Goal: Task Accomplishment & Management: Complete application form

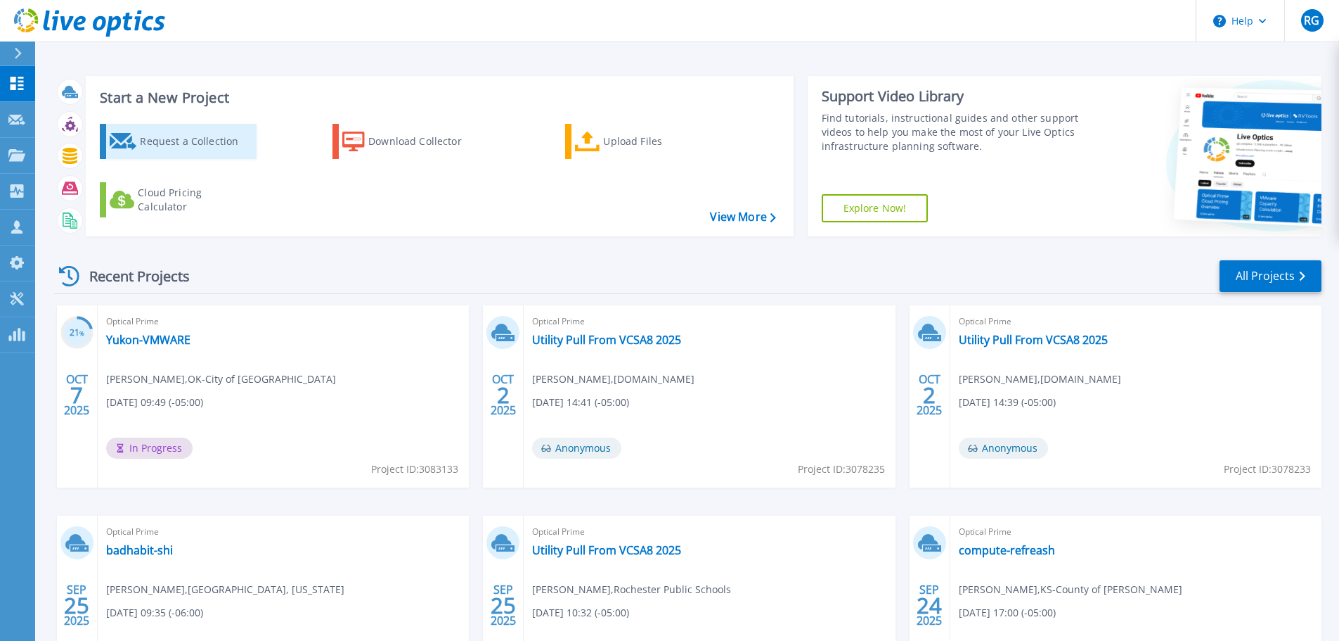
click at [176, 139] on div "Request a Collection" at bounding box center [196, 141] width 113 height 28
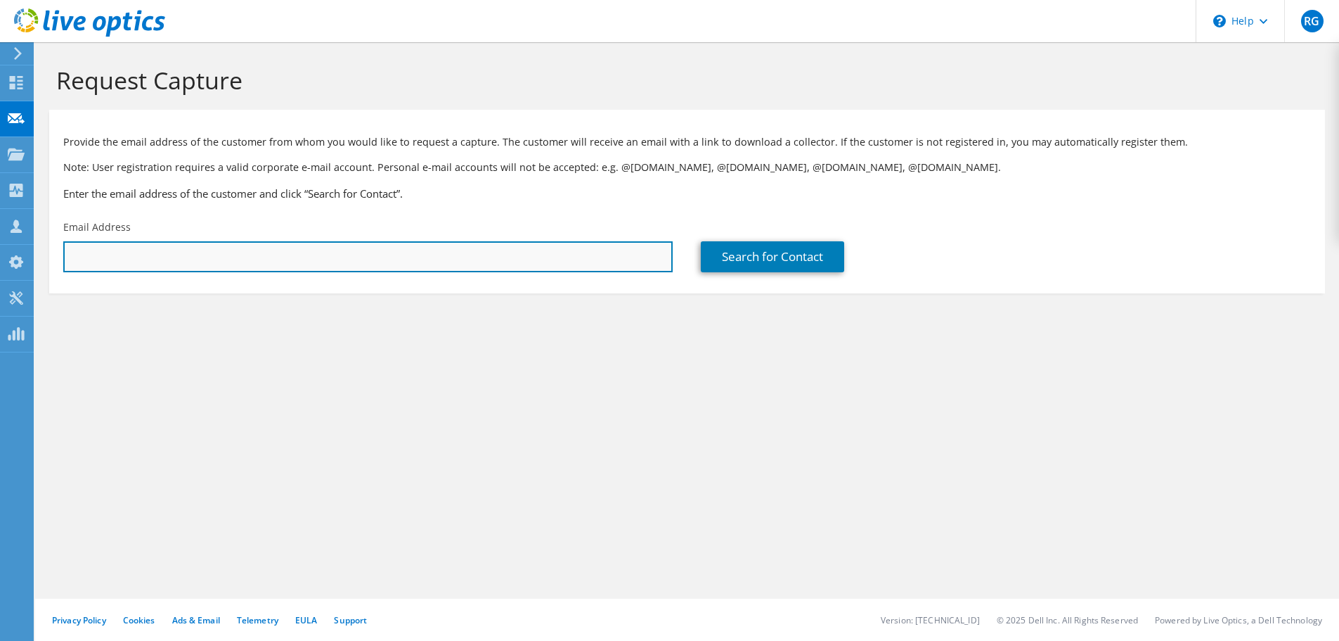
click at [80, 250] on input "text" at bounding box center [368, 256] width 610 height 31
paste input "jperez@grandview.org"
type input "jperez@grandview.org"
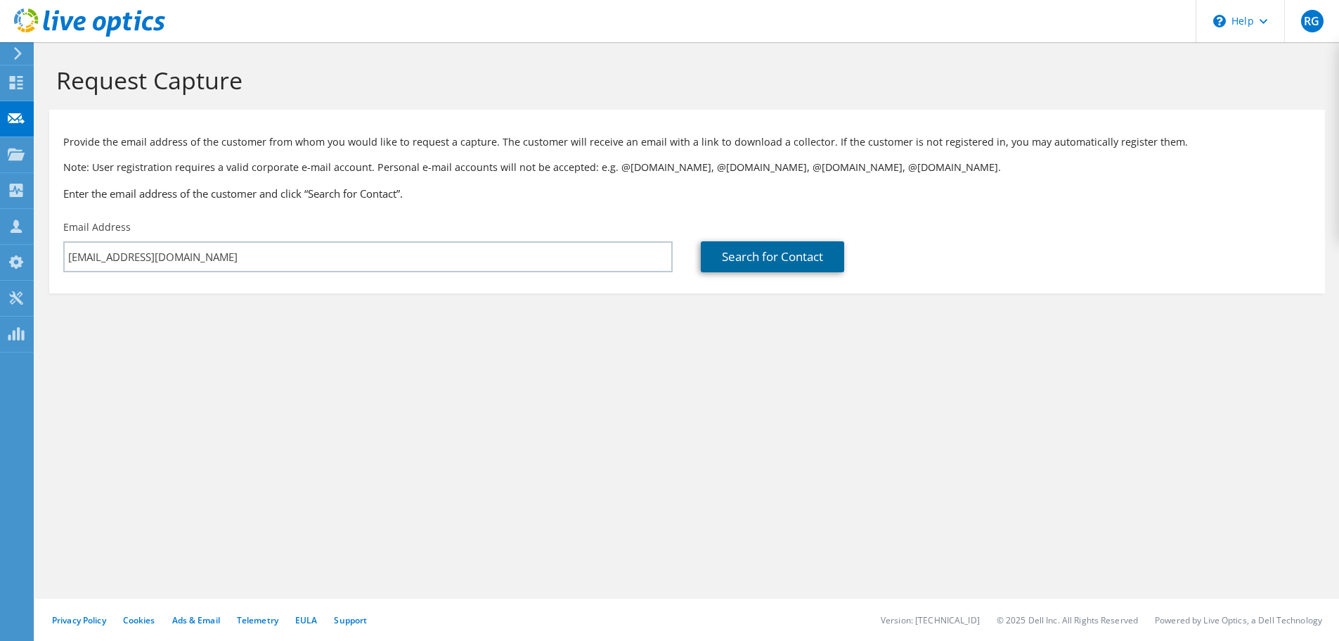
click at [754, 257] on link "Search for Contact" at bounding box center [772, 256] width 143 height 31
type input "GRANDVIEW, MISSOURI"
type input "Jaime"
type input "Perez"
type input "United States"
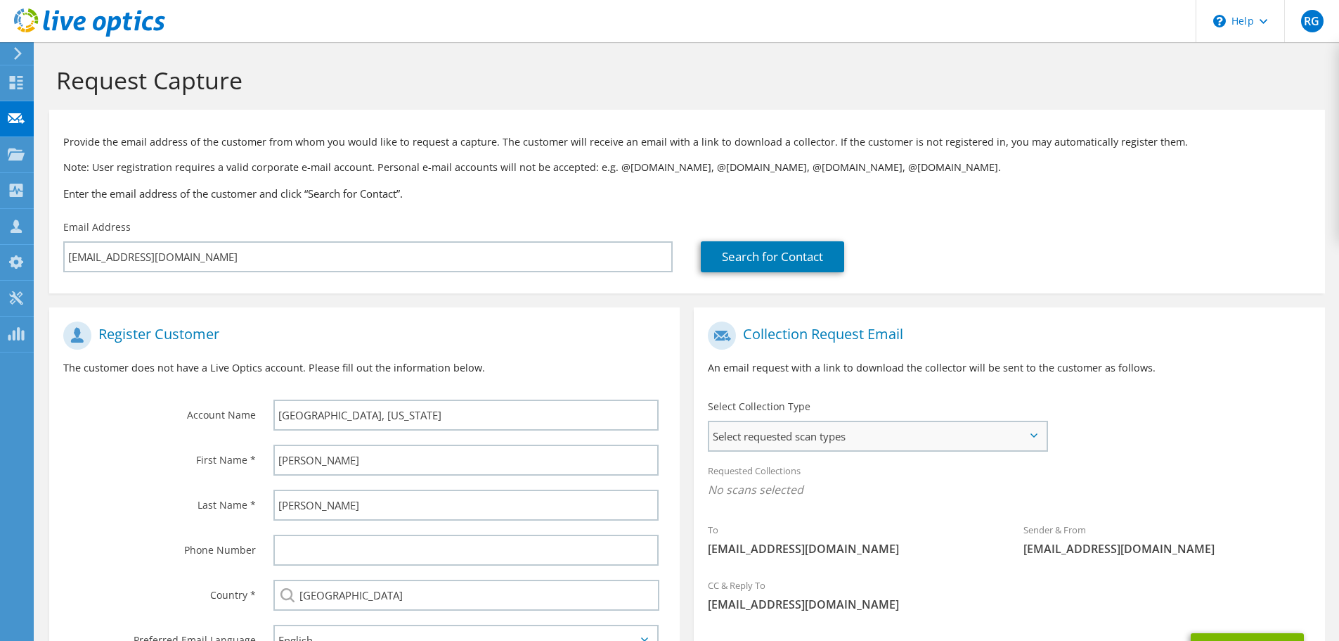
click at [1003, 430] on span "Select requested scan types" at bounding box center [877, 436] width 337 height 28
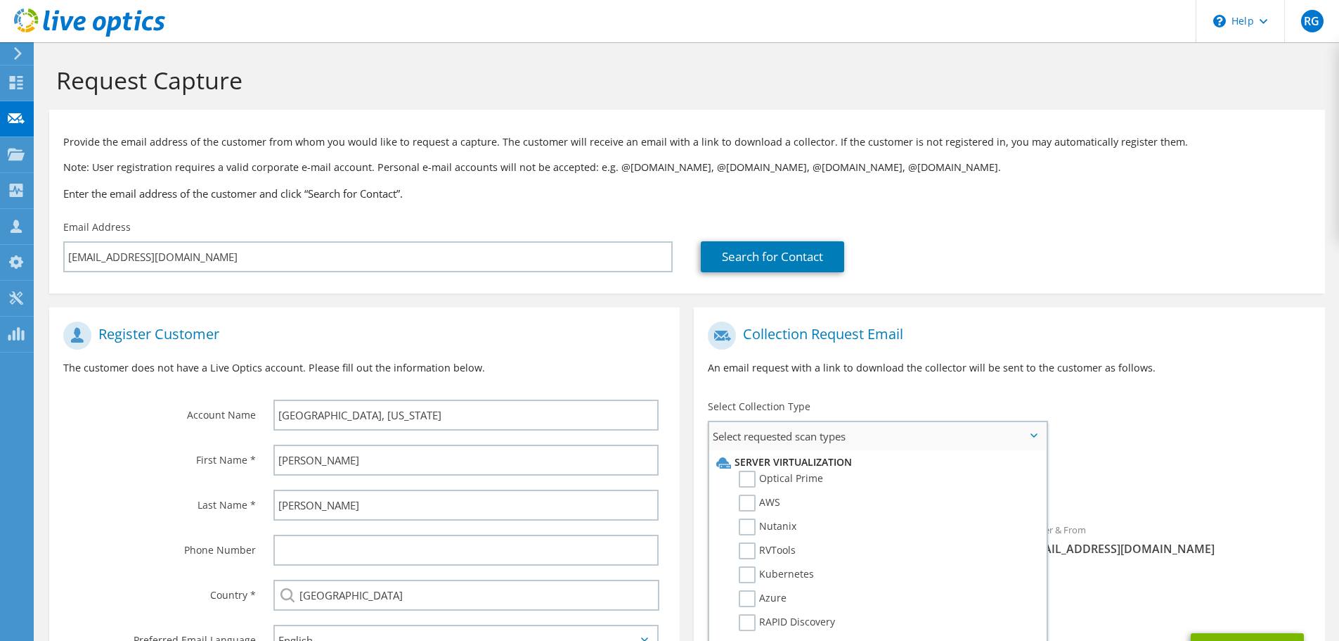
click at [862, 479] on li "Optical Prime" at bounding box center [876, 482] width 326 height 24
click at [808, 479] on label "Optical Prime" at bounding box center [781, 478] width 84 height 17
click at [0, 0] on input "Optical Prime" at bounding box center [0, 0] width 0 height 0
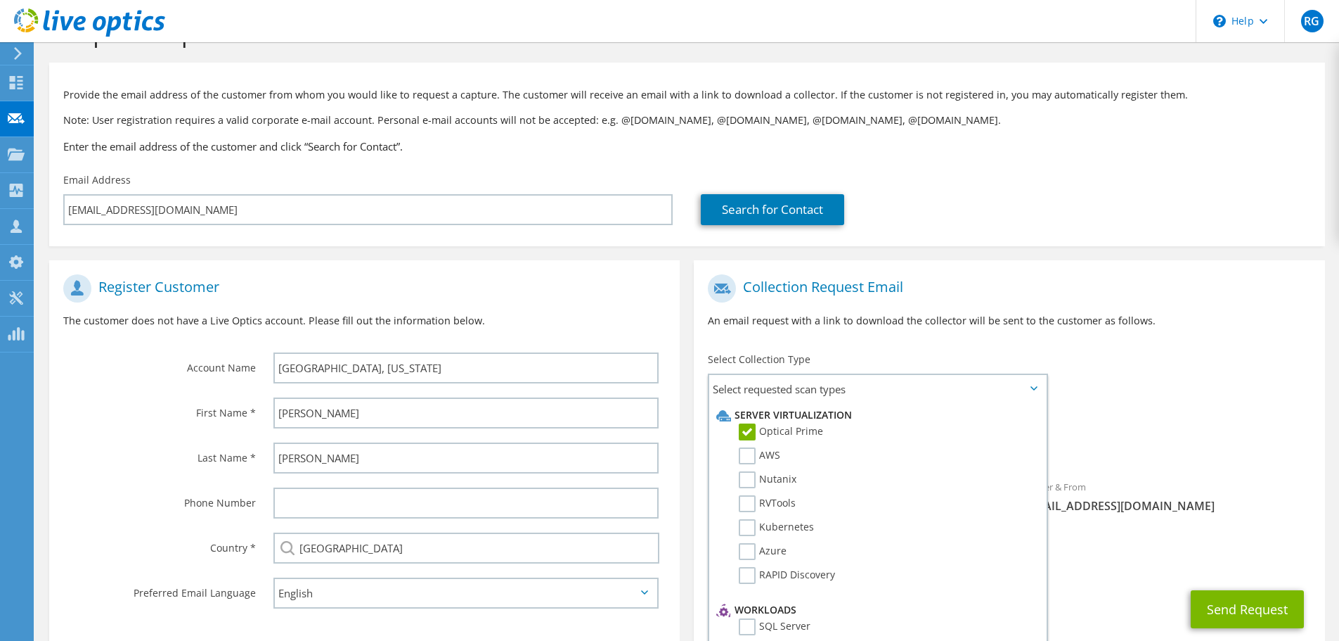
scroll to position [70, 0]
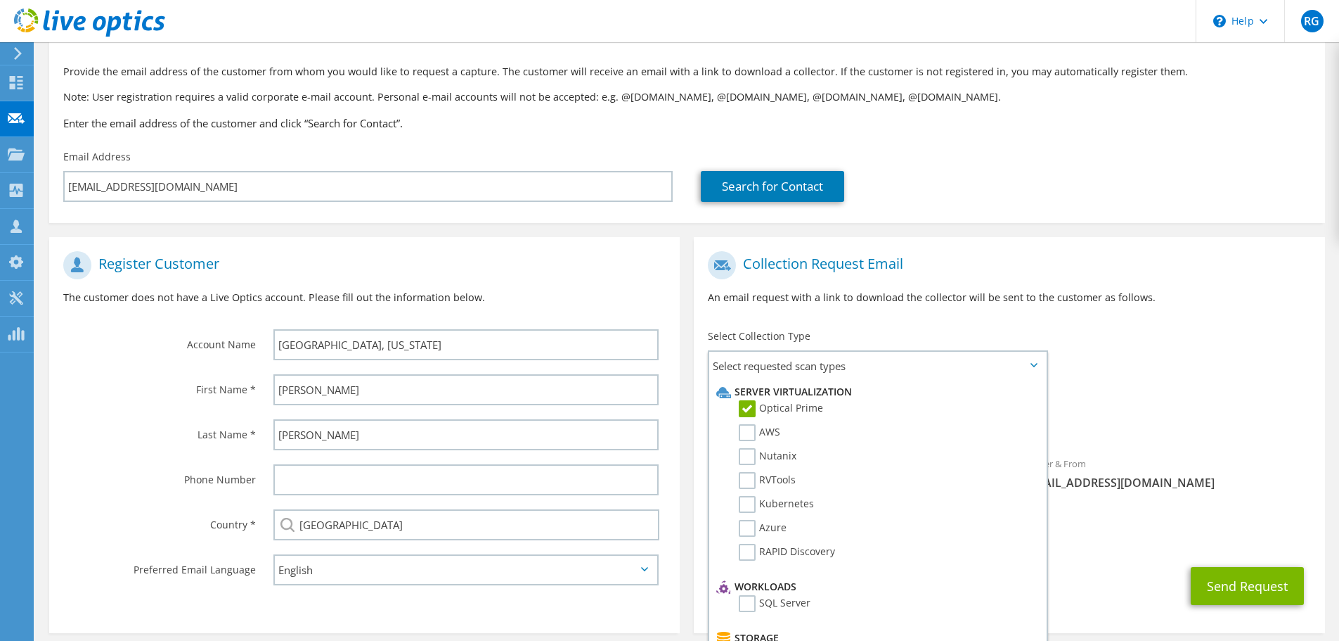
click at [1123, 564] on div "Send Request" at bounding box center [1009, 586] width 631 height 52
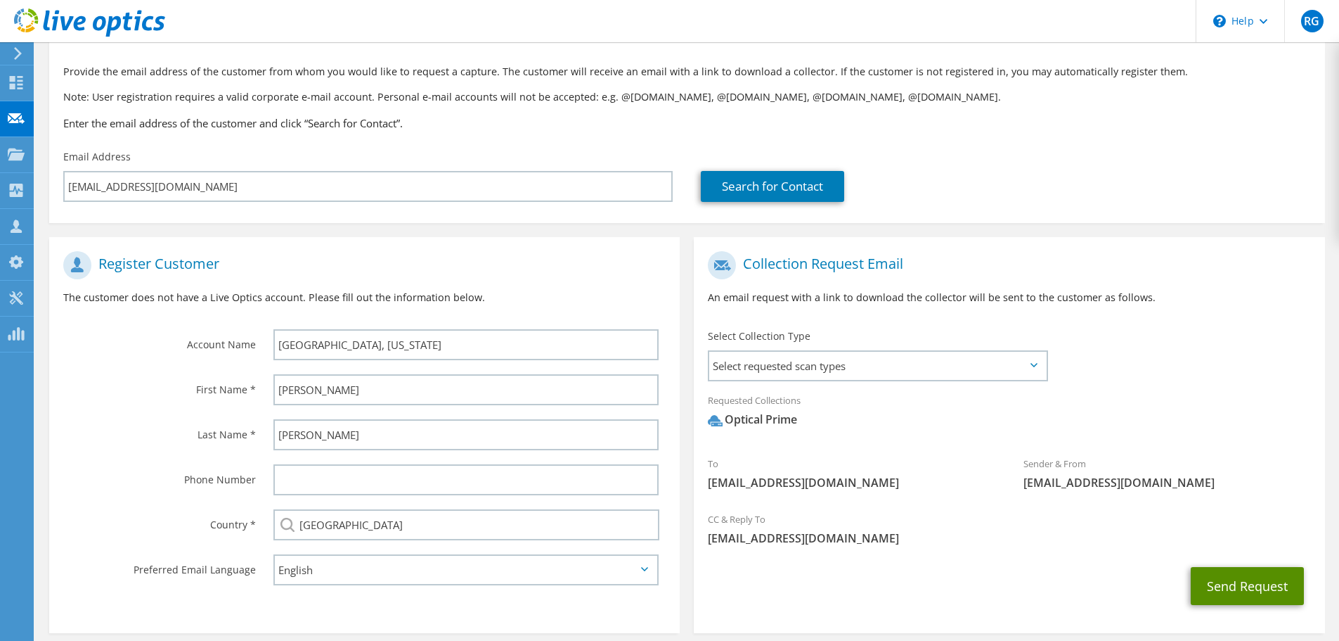
click at [1239, 590] on button "Send Request" at bounding box center [1247, 586] width 113 height 38
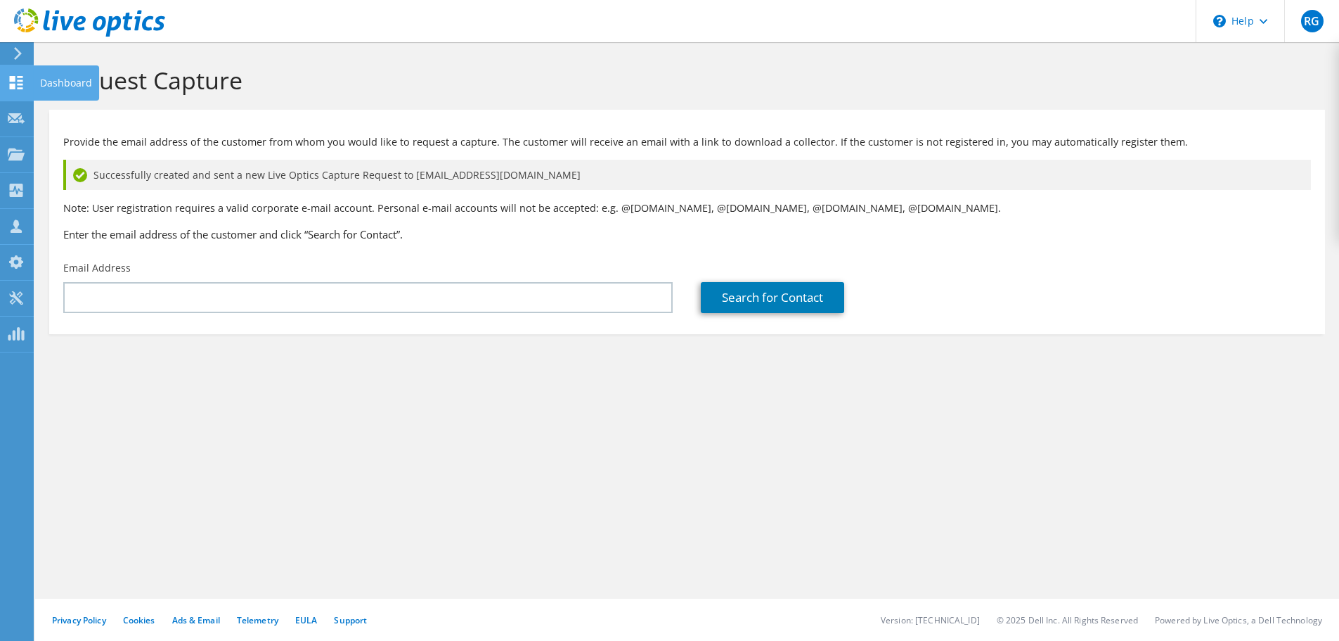
click at [15, 82] on icon at bounding box center [16, 82] width 17 height 13
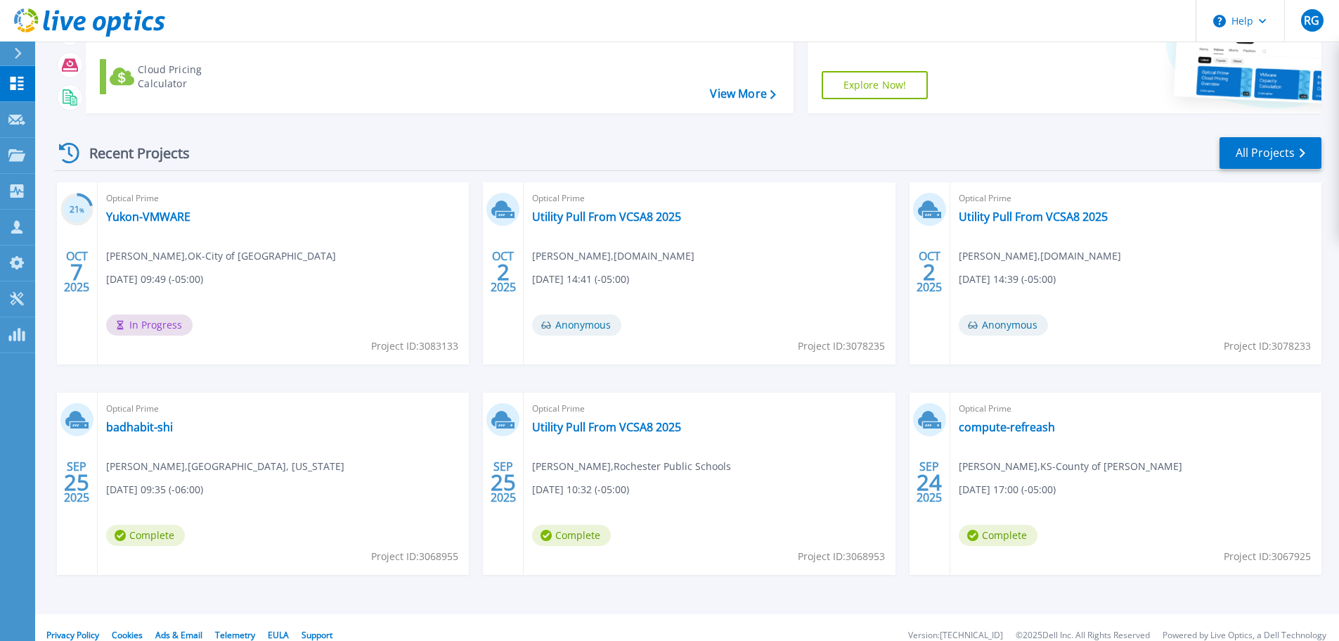
scroll to position [139, 0]
